Goal: Check status

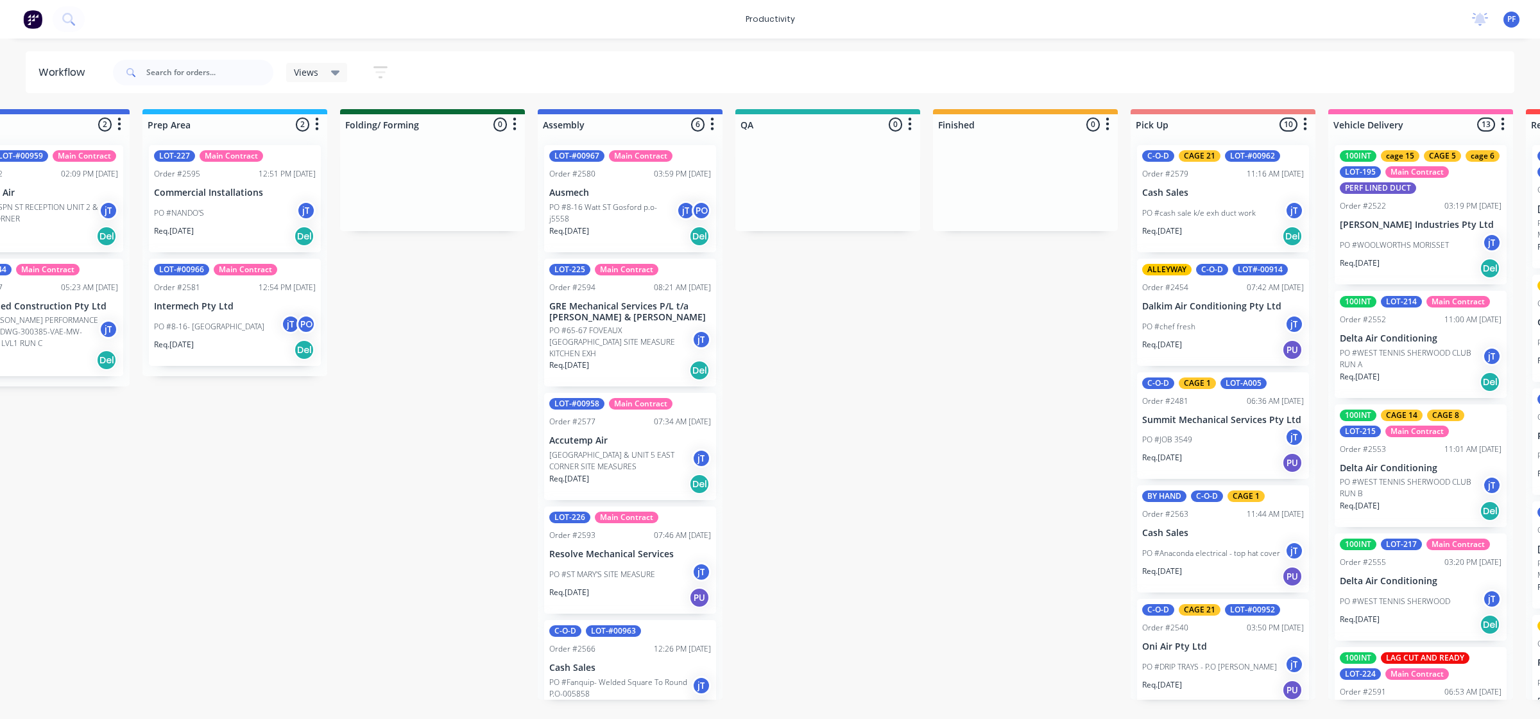
drag, startPoint x: 1291, startPoint y: 355, endPoint x: 1328, endPoint y: 359, distance: 37.5
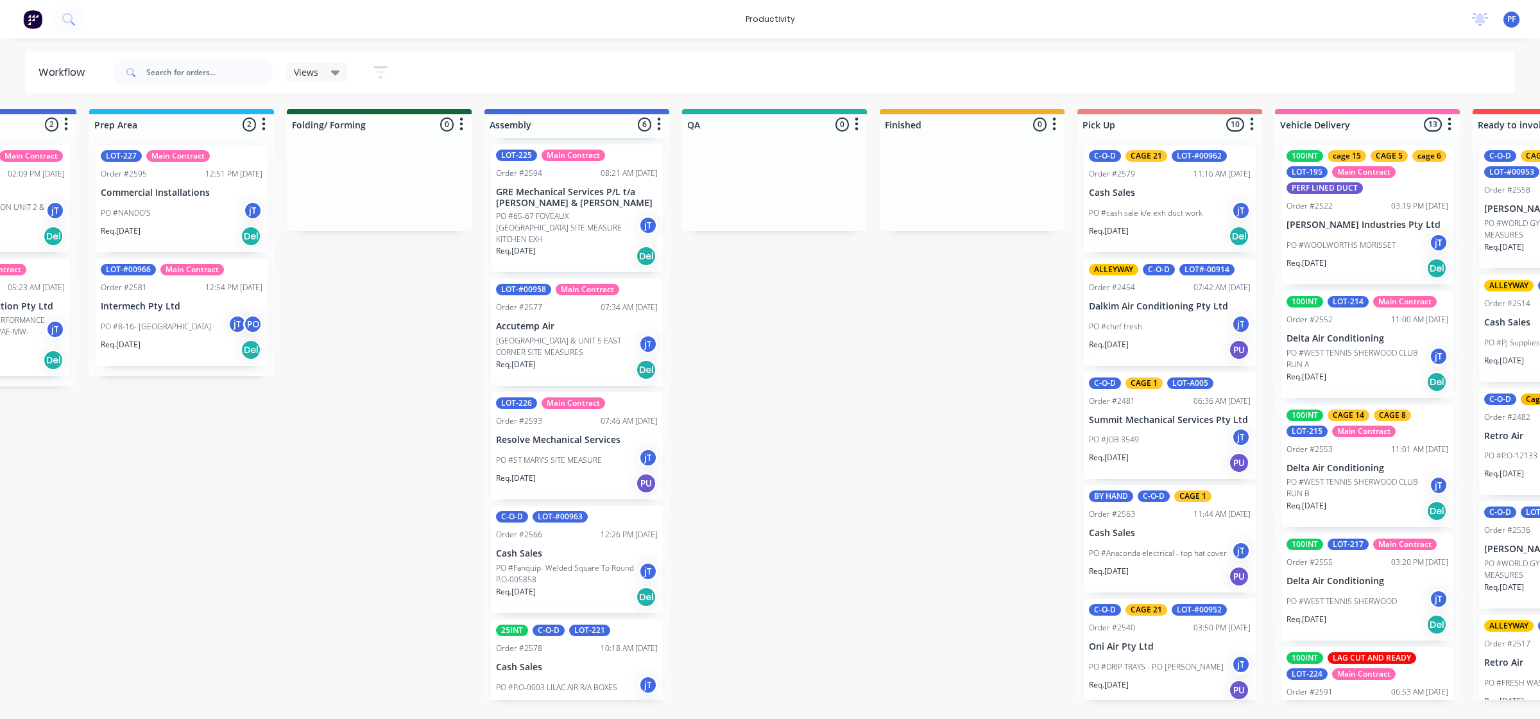
scroll to position [128, 0]
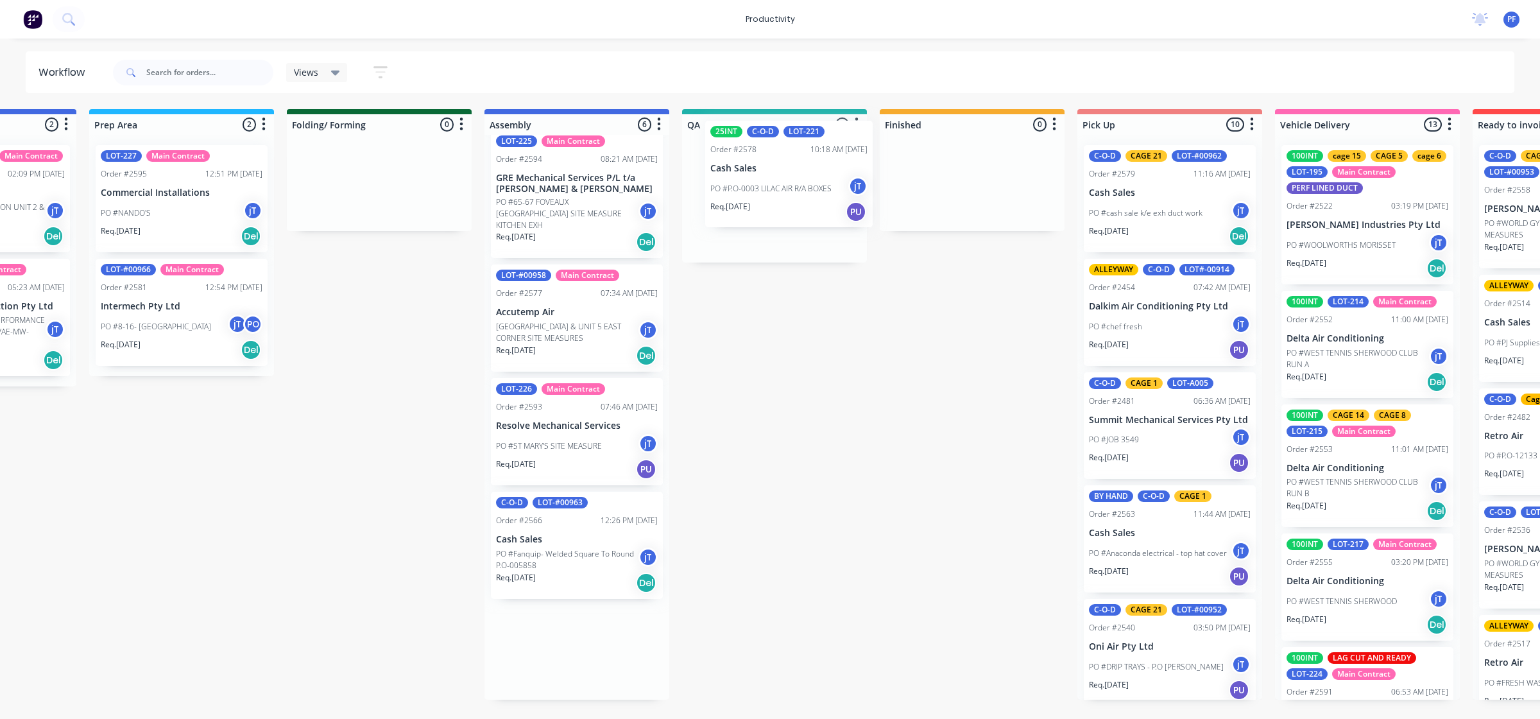
drag, startPoint x: 598, startPoint y: 667, endPoint x: 799, endPoint y: 183, distance: 523.7
click at [799, 183] on div "Submitted 42 Main Contract Order #122 09:03 AM 29/07/24 Precision Air Condition…" at bounding box center [715, 404] width 2512 height 590
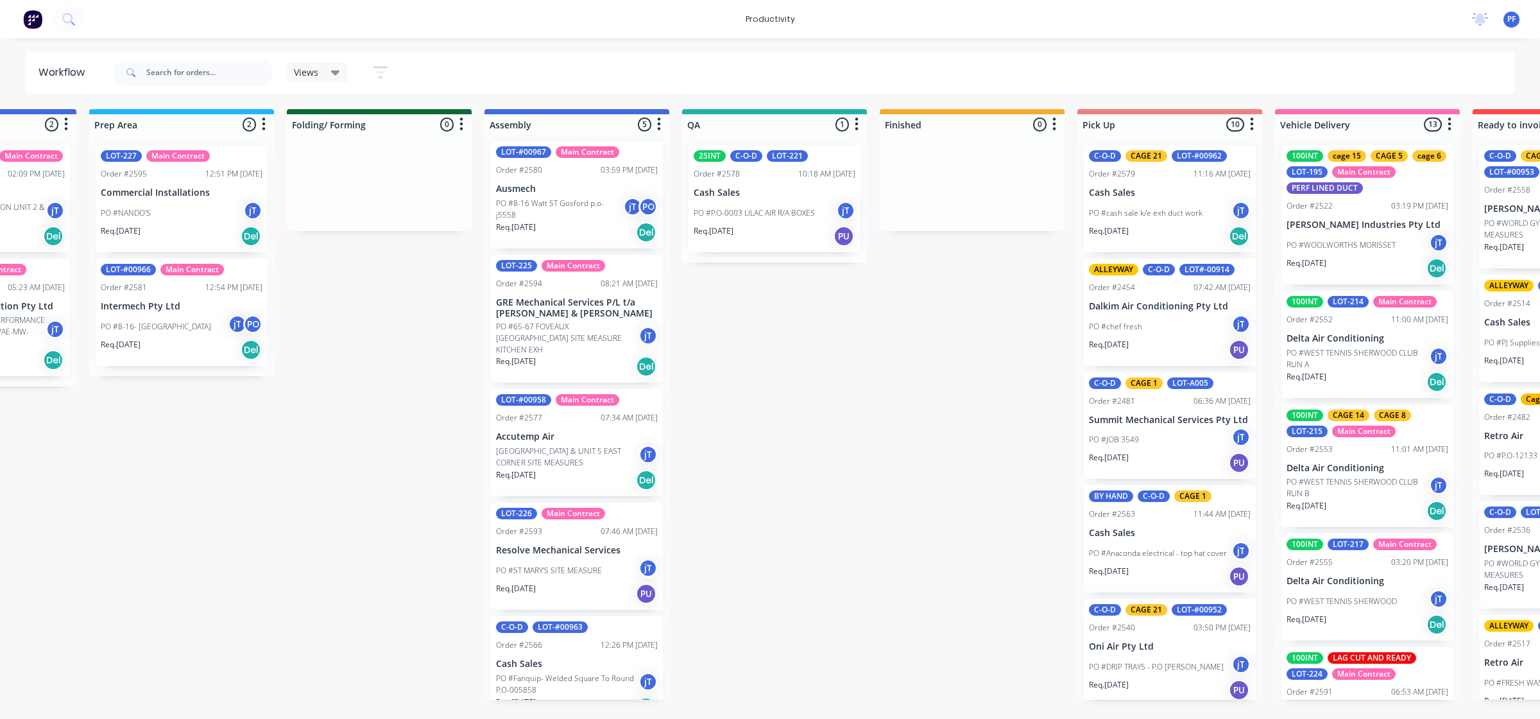
scroll to position [0, 0]
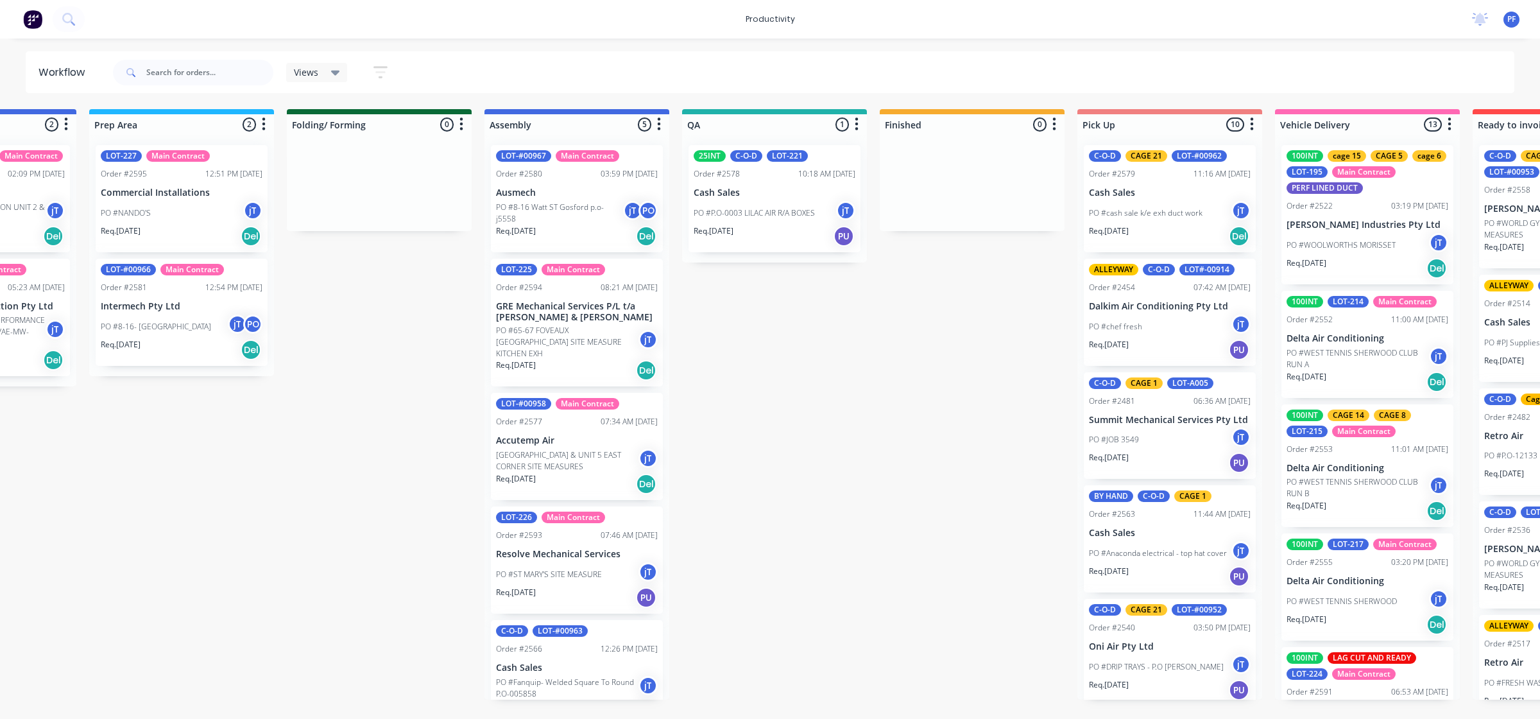
click at [803, 226] on div "Req. 19/08/25 PU" at bounding box center [774, 236] width 162 height 22
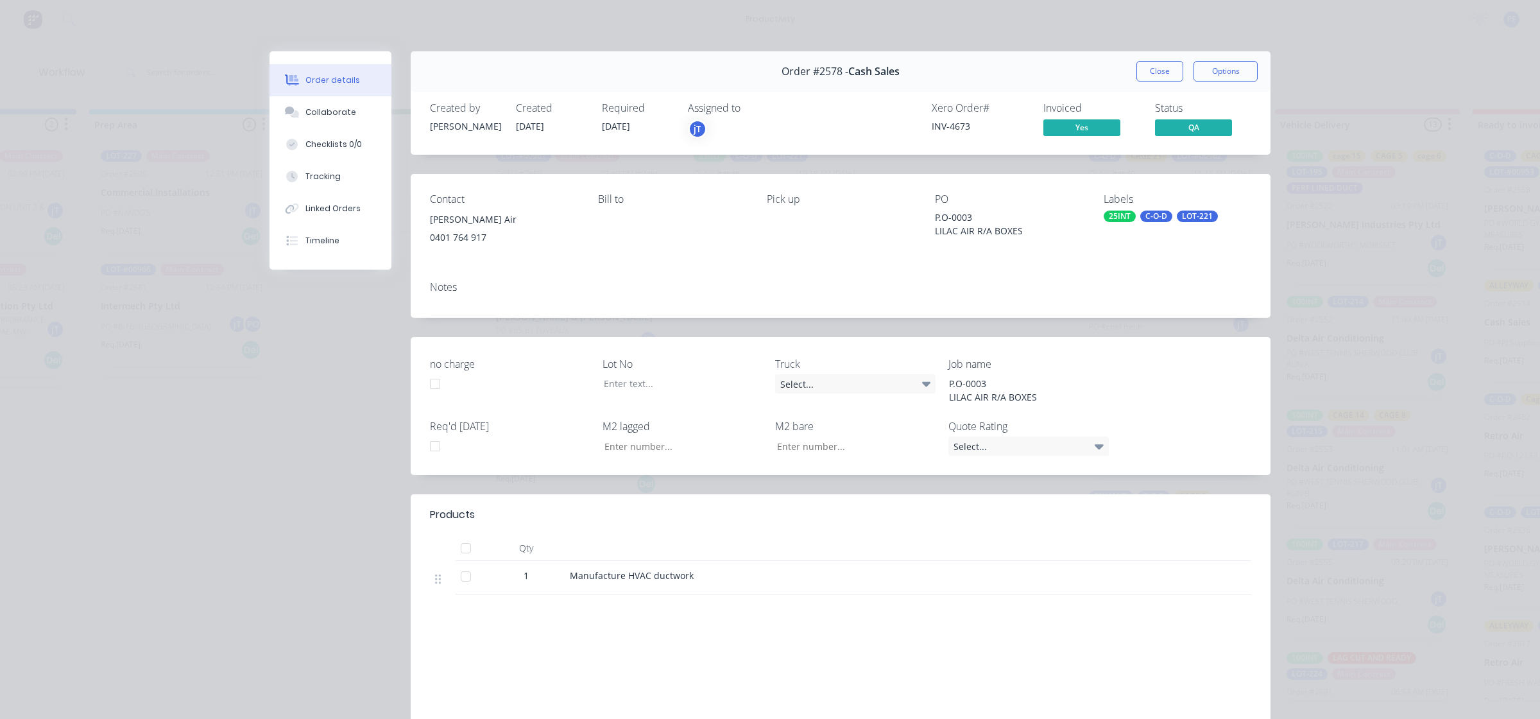
click at [1146, 214] on div "C-O-D" at bounding box center [1156, 216] width 32 height 12
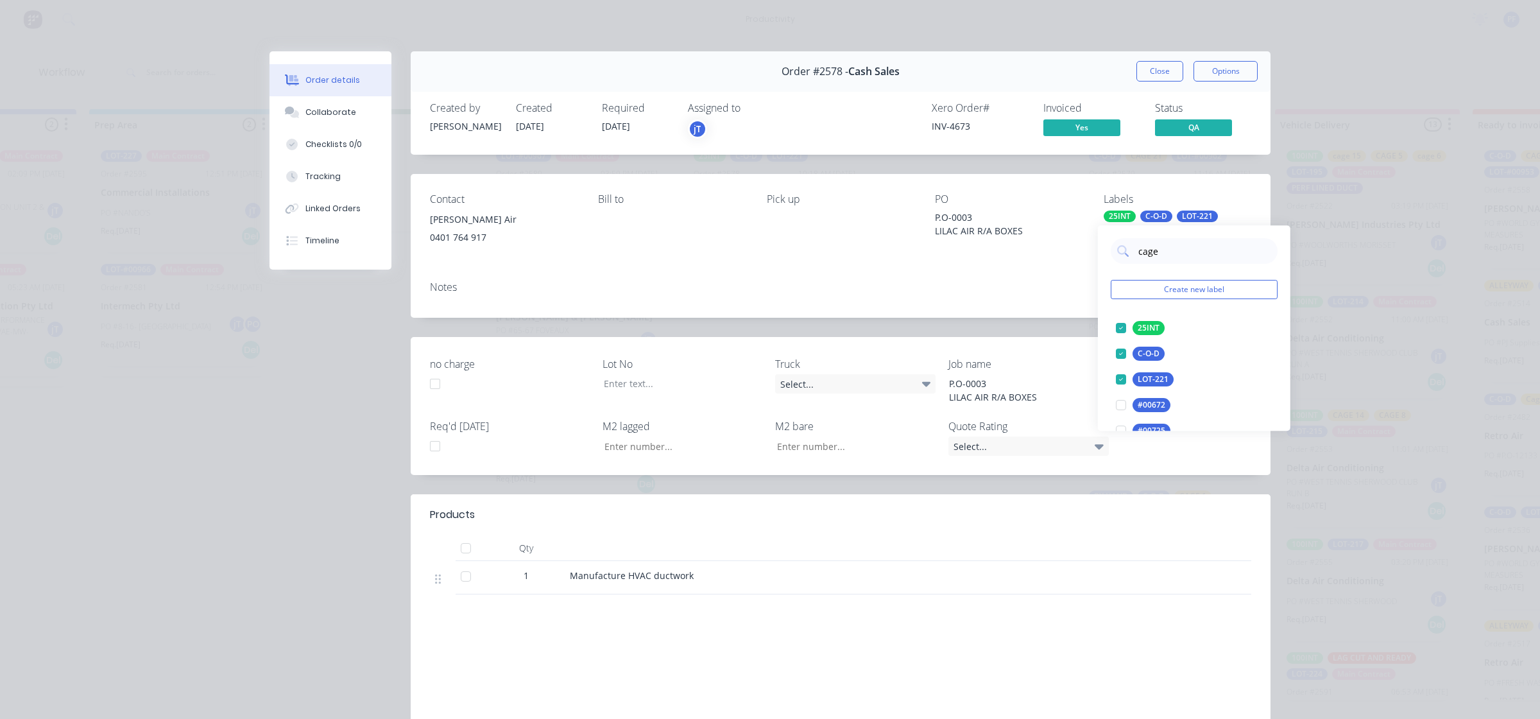
type input "cage 7"
drag, startPoint x: 1123, startPoint y: 322, endPoint x: 1068, endPoint y: 315, distance: 55.6
click at [1123, 323] on div at bounding box center [1121, 328] width 26 height 26
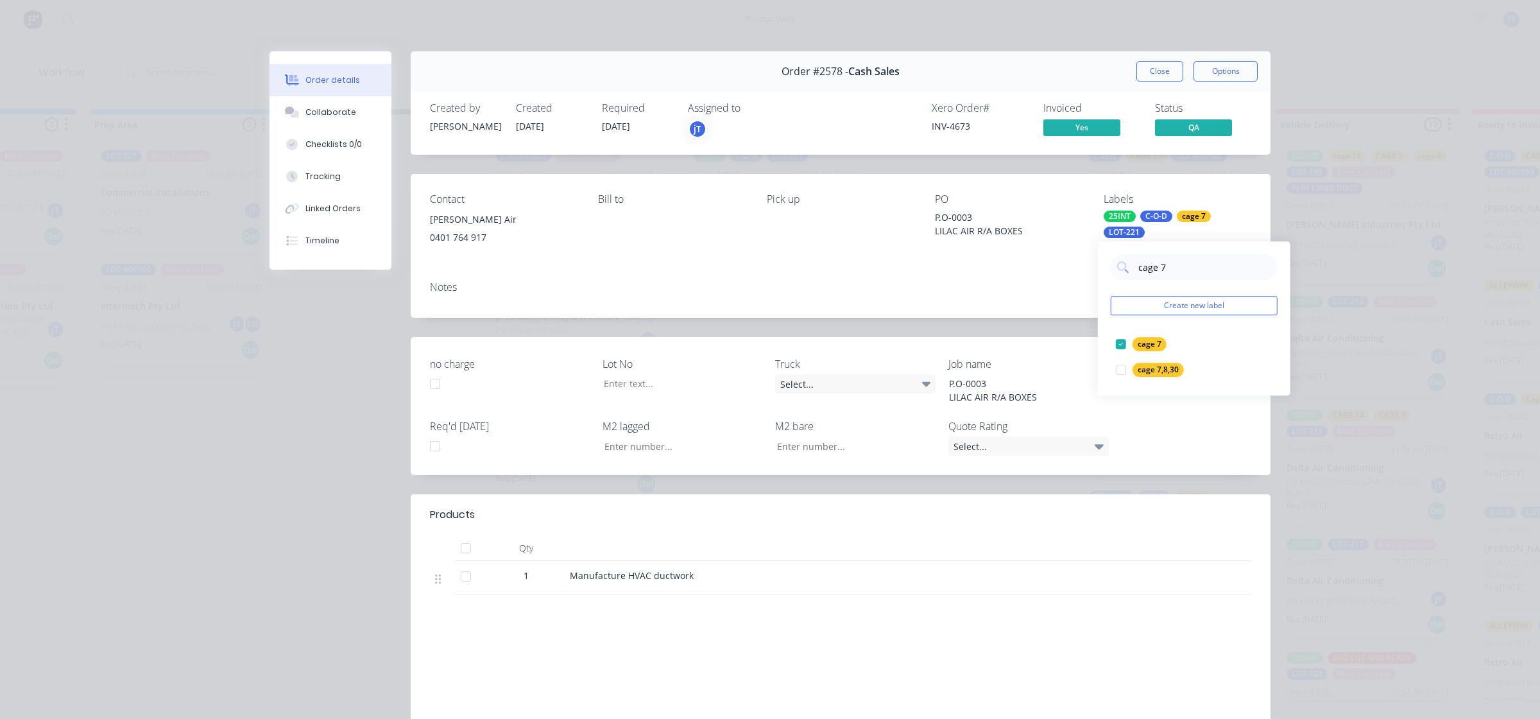
click at [1067, 289] on div "Notes" at bounding box center [841, 294] width 860 height 47
click at [1136, 72] on button "Close" at bounding box center [1159, 71] width 47 height 21
